Goal: Transaction & Acquisition: Purchase product/service

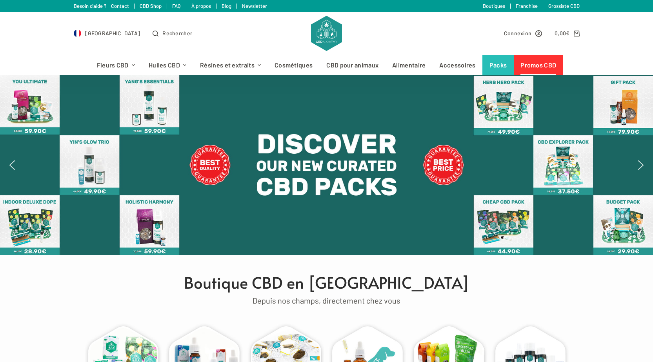
click at [537, 60] on link "Promos CBD" at bounding box center [538, 65] width 49 height 20
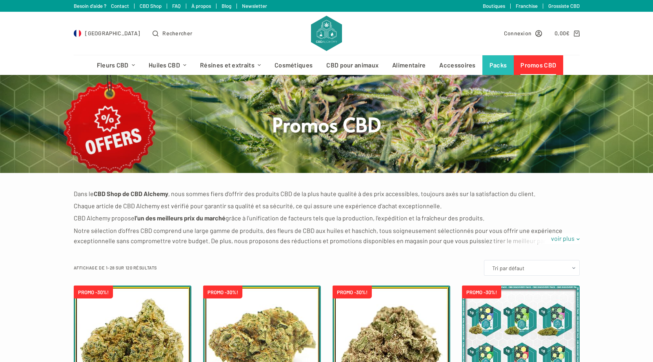
click at [329, 35] on img at bounding box center [326, 33] width 31 height 35
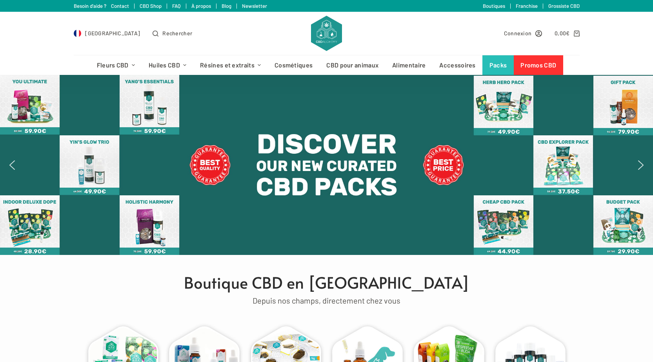
click at [18, 160] on div at bounding box center [326, 165] width 653 height 180
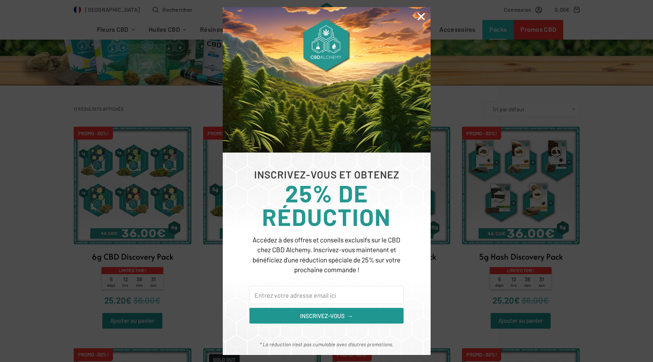
scroll to position [196, 0]
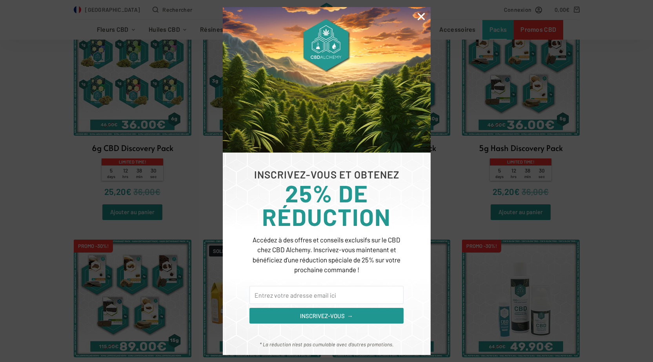
click at [423, 17] on icon "Close" at bounding box center [421, 16] width 10 height 10
